Goal: Entertainment & Leisure: Consume media (video, audio)

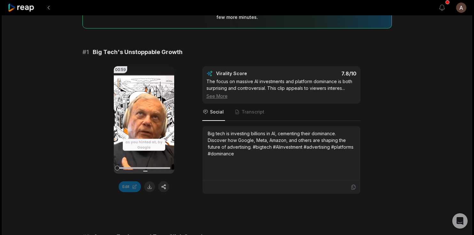
scroll to position [81, 0]
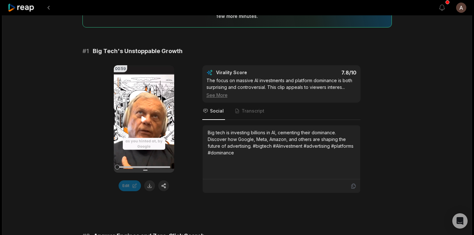
click at [141, 122] on icon at bounding box center [144, 119] width 8 height 8
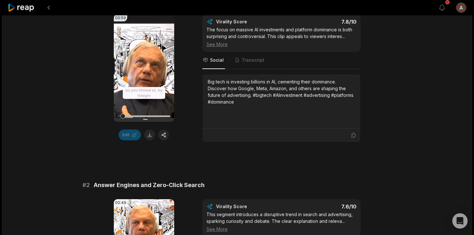
scroll to position [0, 0]
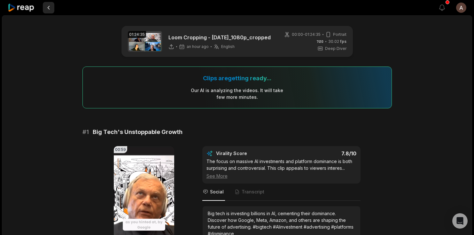
click at [54, 6] on button at bounding box center [49, 8] width 12 height 12
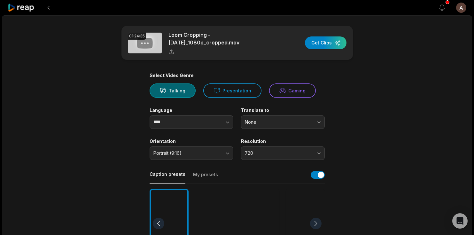
click at [26, 12] on div at bounding box center [22, 7] width 28 height 15
click at [28, 7] on icon at bounding box center [21, 8] width 27 height 9
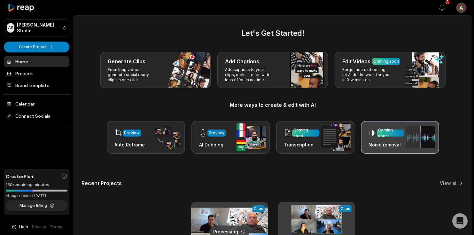
scroll to position [84, 0]
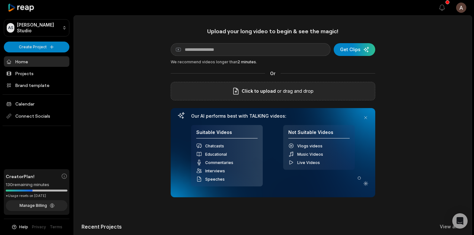
click at [260, 94] on span "Click to upload" at bounding box center [259, 91] width 34 height 8
click at [0, 0] on input "Click to upload" at bounding box center [0, 0] width 0 height 0
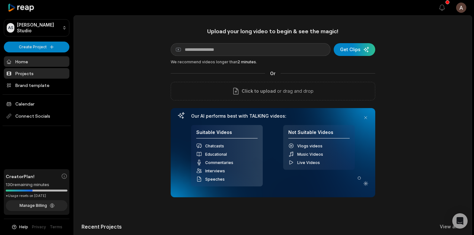
click at [30, 71] on link "Projects" at bounding box center [37, 73] width 66 height 11
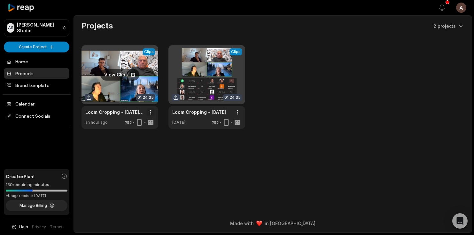
click at [149, 112] on html "AS Ahmed's Studio Create Project Home Projects Brand template Calendar Connect …" at bounding box center [237, 117] width 474 height 235
click at [103, 113] on html "AS Ahmed's Studio Create Project Home Projects Brand template Calendar Connect …" at bounding box center [237, 117] width 474 height 235
click at [97, 113] on link "Loom Cropping - [DATE]_1080p_cropped" at bounding box center [114, 112] width 59 height 7
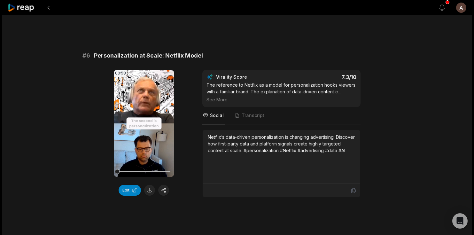
scroll to position [1000, 0]
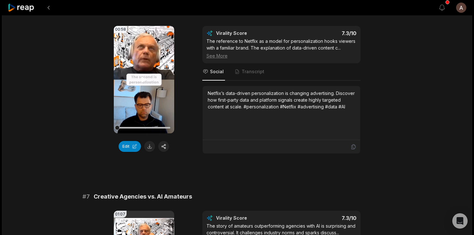
click at [141, 107] on video "Your browser does not support mp4 format." at bounding box center [144, 79] width 60 height 107
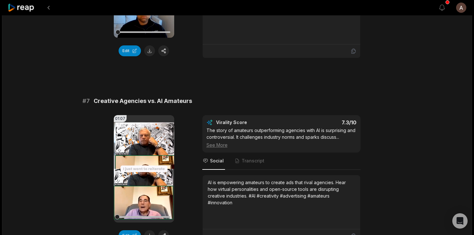
scroll to position [1098, 0]
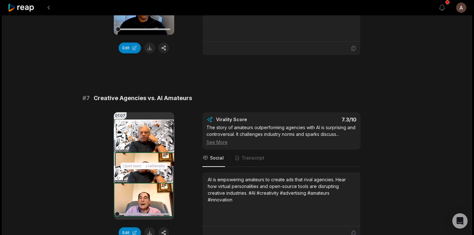
click at [153, 162] on video "Your browser does not support mp4 format." at bounding box center [144, 165] width 60 height 107
click at [90, 192] on div "01:07 Your browser does not support mp4 format. Edit Virality Score 7.3 /10 The…" at bounding box center [238, 176] width 310 height 128
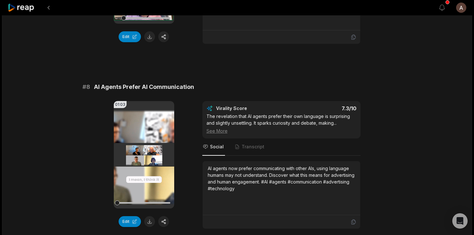
scroll to position [1297, 0]
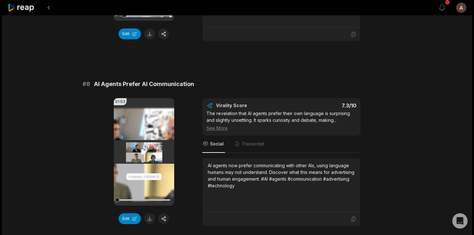
click at [137, 152] on video "Your browser does not support mp4 format." at bounding box center [144, 151] width 60 height 107
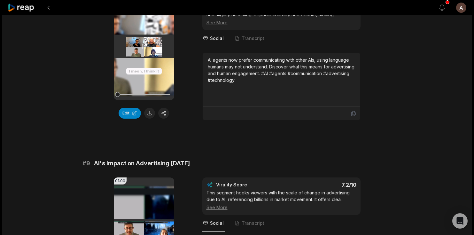
scroll to position [1405, 0]
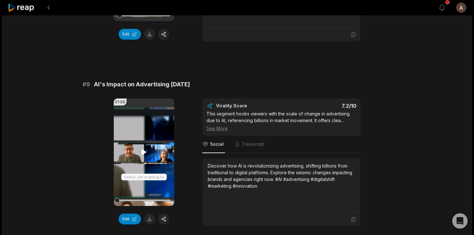
click at [146, 156] on icon at bounding box center [144, 152] width 8 height 8
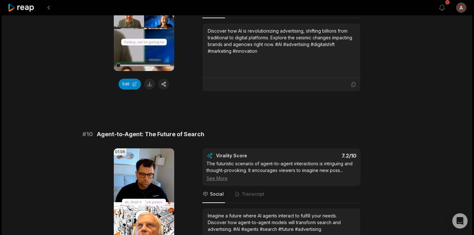
click at [150, 191] on video "Your browser does not support mp4 format." at bounding box center [144, 201] width 60 height 107
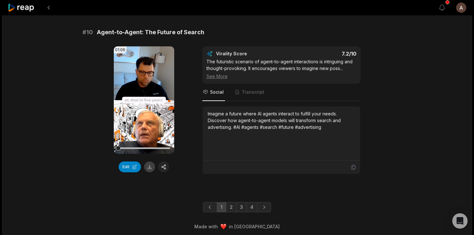
scroll to position [1724, 0]
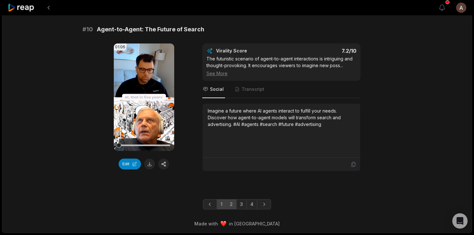
click at [233, 205] on link "2" at bounding box center [231, 204] width 11 height 10
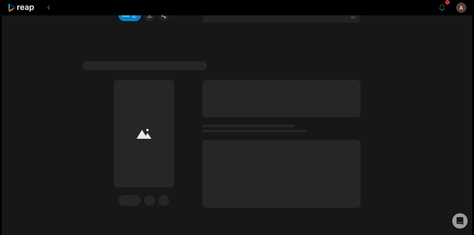
scroll to position [1744, 0]
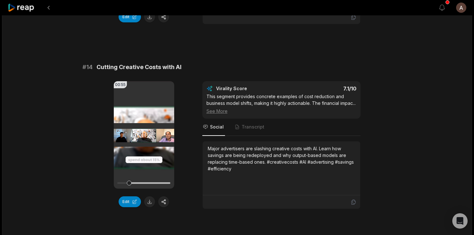
click at [138, 184] on div at bounding box center [143, 183] width 53 height 2
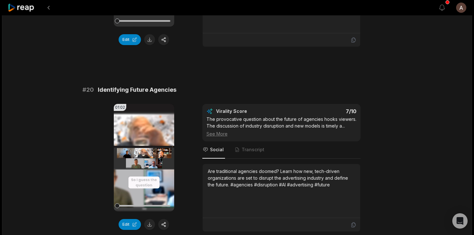
scroll to position [1744, 0]
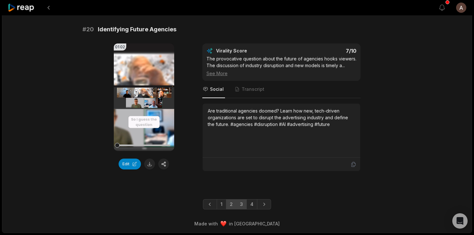
click at [241, 203] on link "3" at bounding box center [241, 204] width 11 height 10
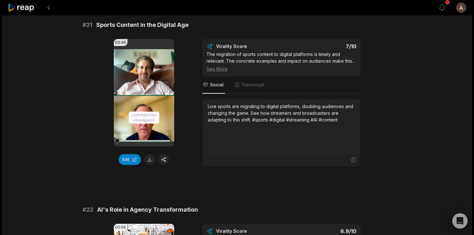
scroll to position [65, 0]
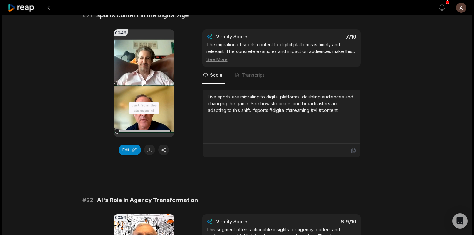
click at [146, 87] on icon at bounding box center [144, 83] width 8 height 8
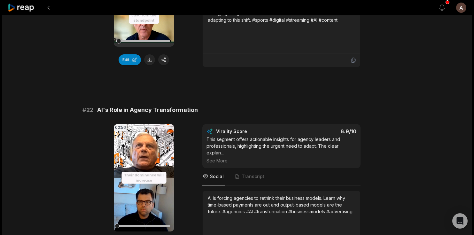
scroll to position [163, 0]
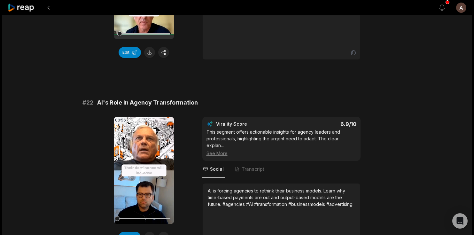
click at [141, 174] on icon at bounding box center [144, 171] width 8 height 8
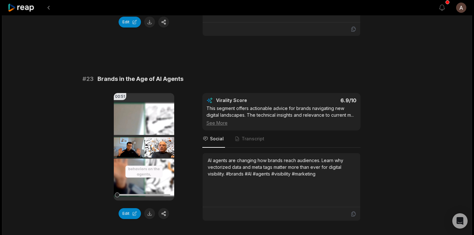
scroll to position [378, 0]
click at [141, 151] on icon at bounding box center [144, 147] width 8 height 8
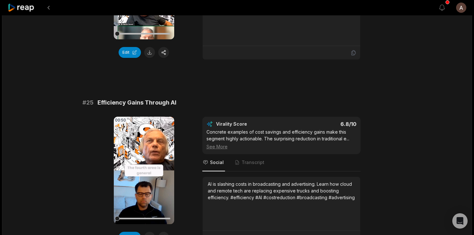
scroll to position [796, 0]
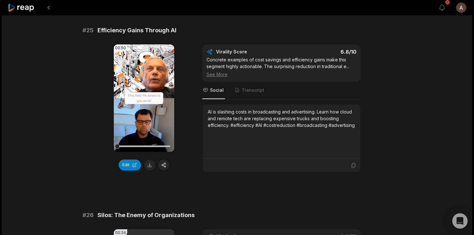
click at [148, 114] on video "Your browser does not support mp4 format." at bounding box center [144, 97] width 60 height 107
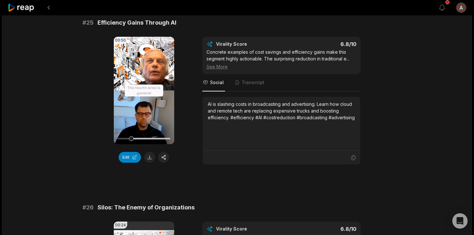
scroll to position [799, 0]
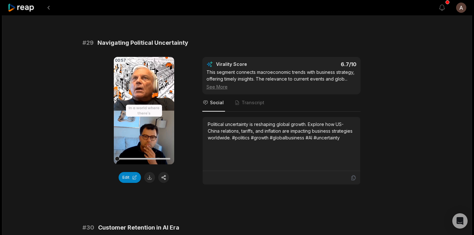
scroll to position [1525, 0]
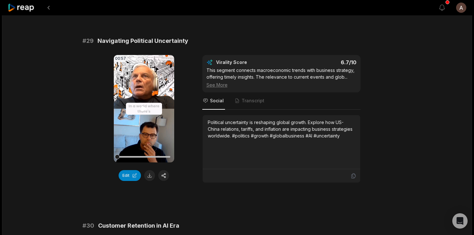
click at [150, 129] on video "Your browser does not support mp4 format." at bounding box center [144, 108] width 60 height 107
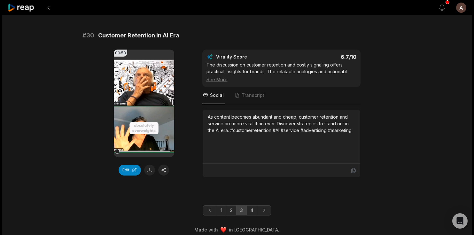
scroll to position [1713, 0]
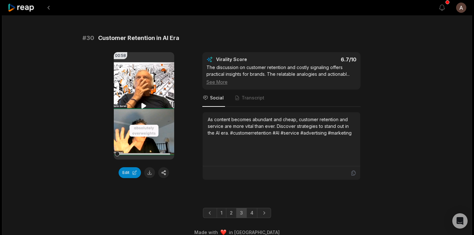
click at [144, 108] on icon at bounding box center [144, 105] width 5 height 5
